Goal: Task Accomplishment & Management: Use online tool/utility

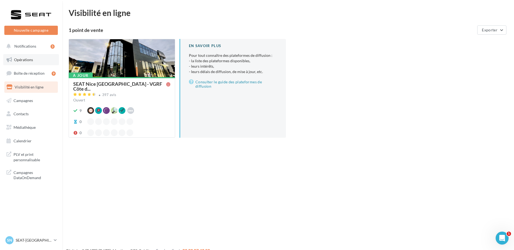
click at [34, 58] on link "Opérations" at bounding box center [31, 59] width 56 height 11
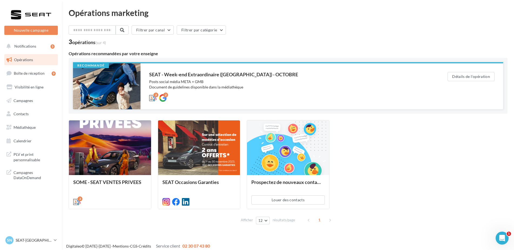
click at [116, 81] on div at bounding box center [107, 86] width 68 height 46
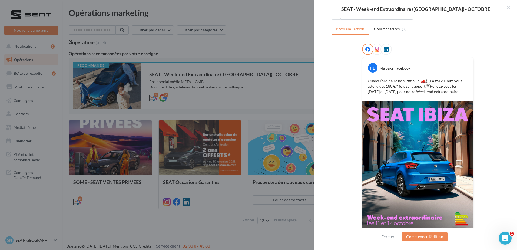
scroll to position [25, 0]
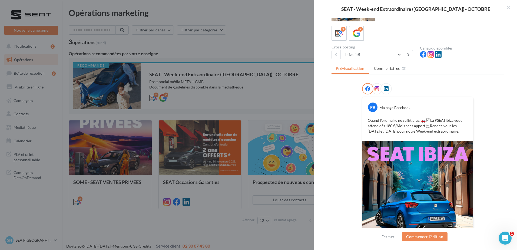
click at [373, 52] on button "Ibiza 4:5" at bounding box center [371, 54] width 63 height 9
click at [455, 128] on p "Quand l’ordinaire ne suffit plus. 🚗 La #SEATIbiza vous attend dès 180 €/Mois s…" at bounding box center [418, 126] width 100 height 16
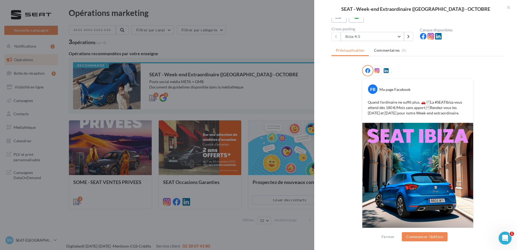
scroll to position [52, 0]
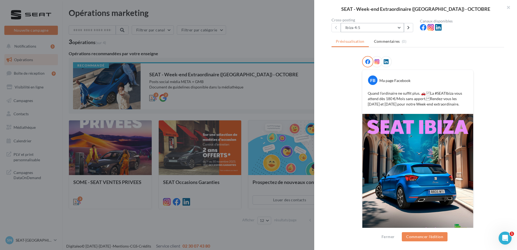
click at [369, 28] on button "Ibiza 4:5" at bounding box center [371, 27] width 63 height 9
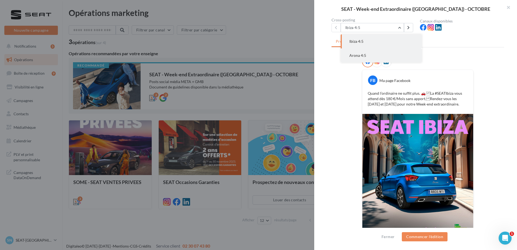
click at [373, 53] on button "Arona 4:5" at bounding box center [380, 55] width 81 height 14
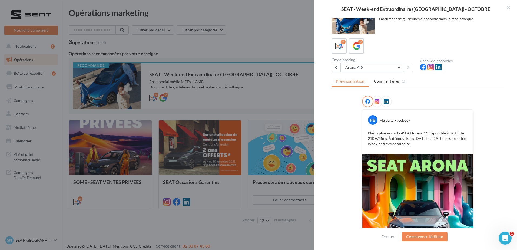
scroll to position [0, 0]
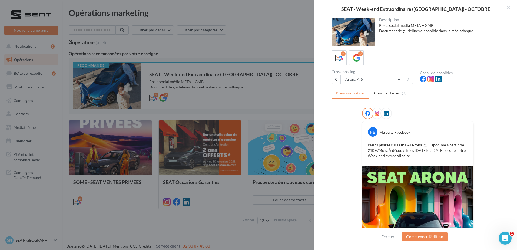
click at [360, 81] on button "Arona 4:5" at bounding box center [371, 79] width 63 height 9
click at [406, 66] on div "2 2 Cross-posting Arona 4:5 Ibiza 4:5 Arona 4:5 Canaux disponibles" at bounding box center [417, 67] width 172 height 34
click at [369, 81] on button "Arona 4:5" at bounding box center [371, 79] width 63 height 9
click at [387, 65] on div "2 2" at bounding box center [417, 57] width 172 height 15
click at [387, 79] on button "Arona 4:5" at bounding box center [371, 79] width 63 height 9
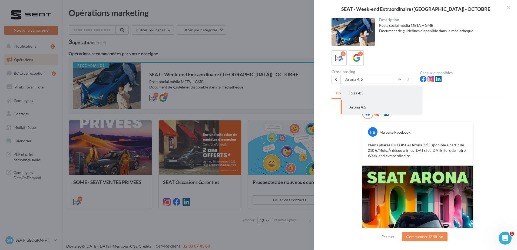
click at [382, 93] on button "Ibiza 4:5" at bounding box center [380, 93] width 81 height 14
